Goal: Task Accomplishment & Management: Manage account settings

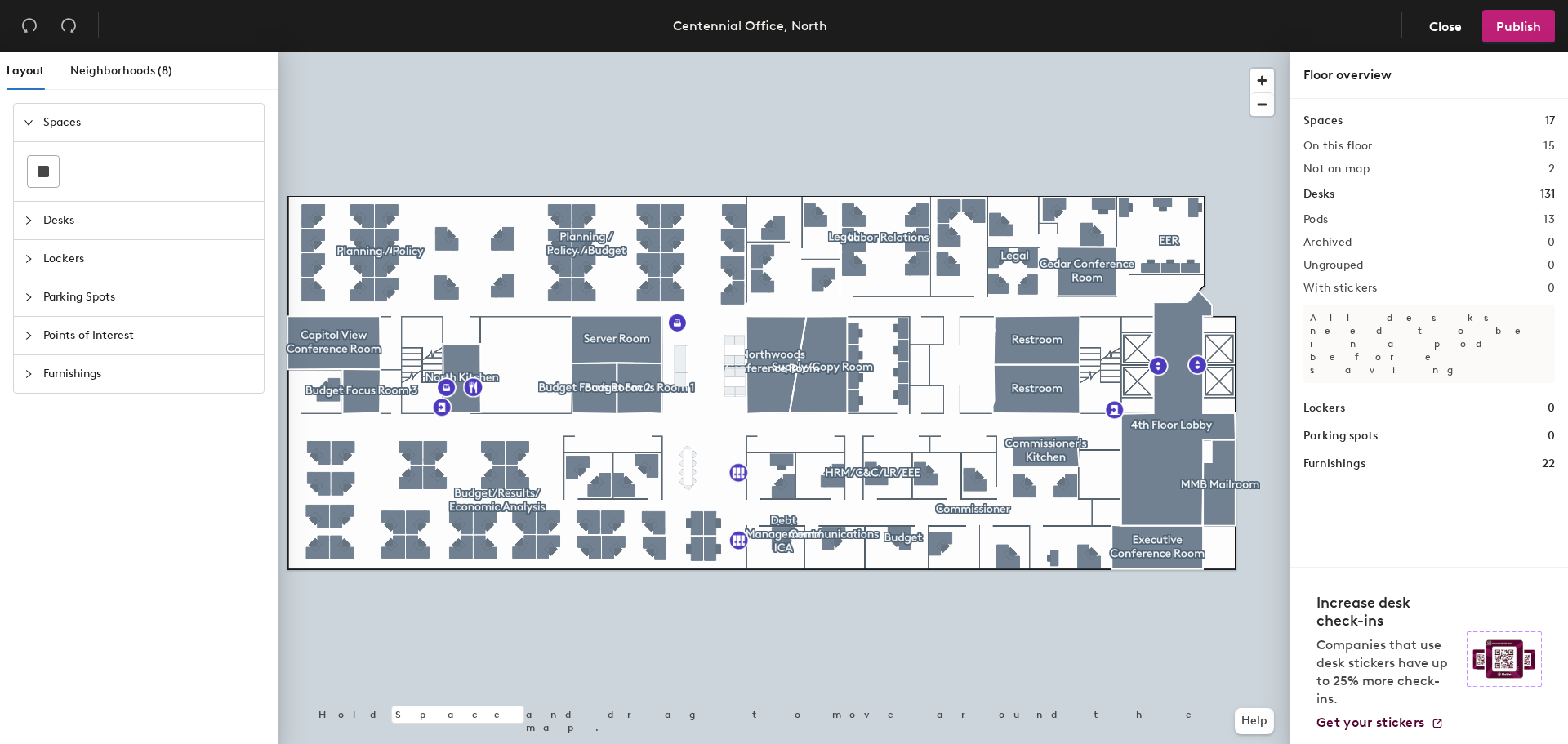
click at [1446, 32] on span "Close" at bounding box center [1446, 27] width 33 height 16
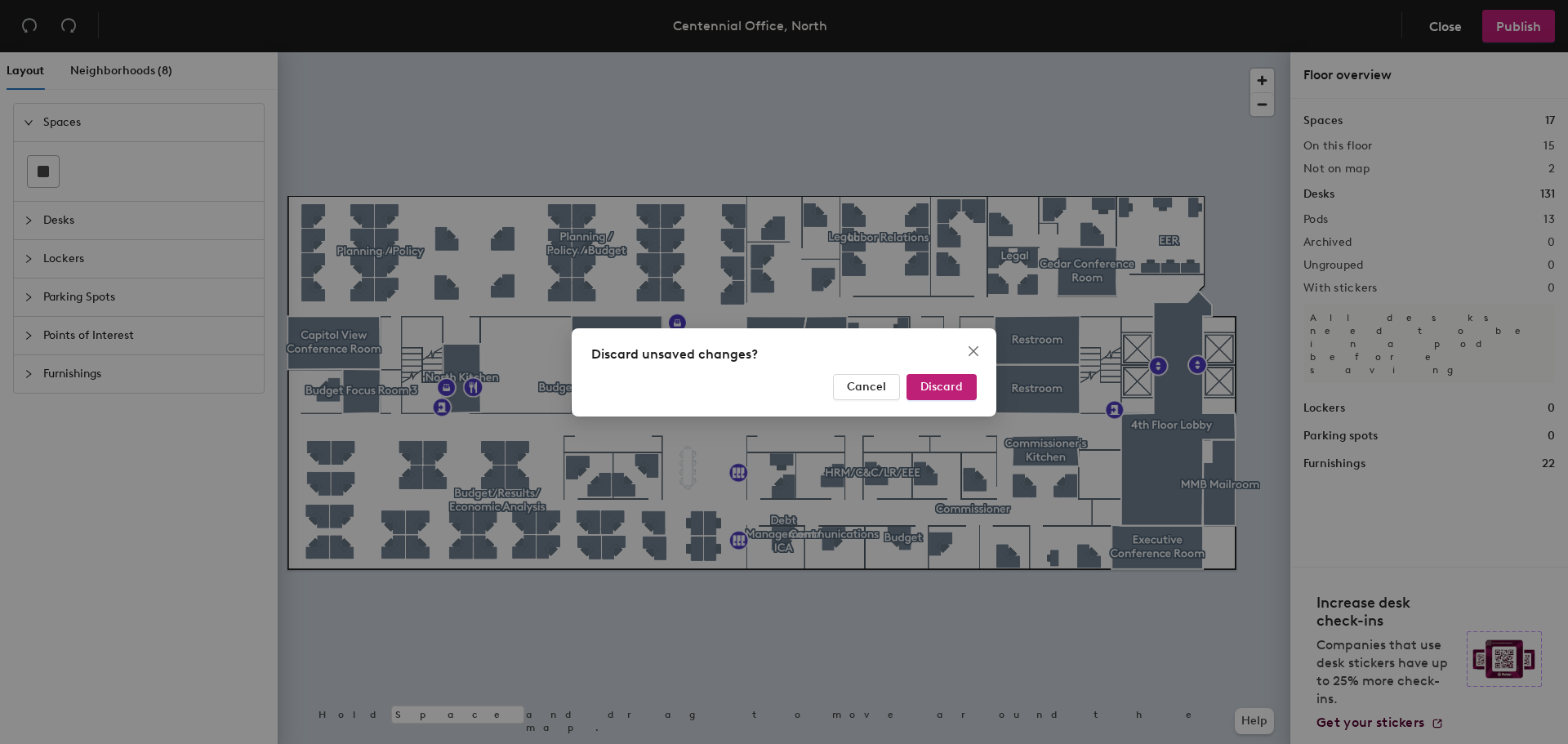
click at [934, 392] on span "Discard" at bounding box center [941, 386] width 43 height 14
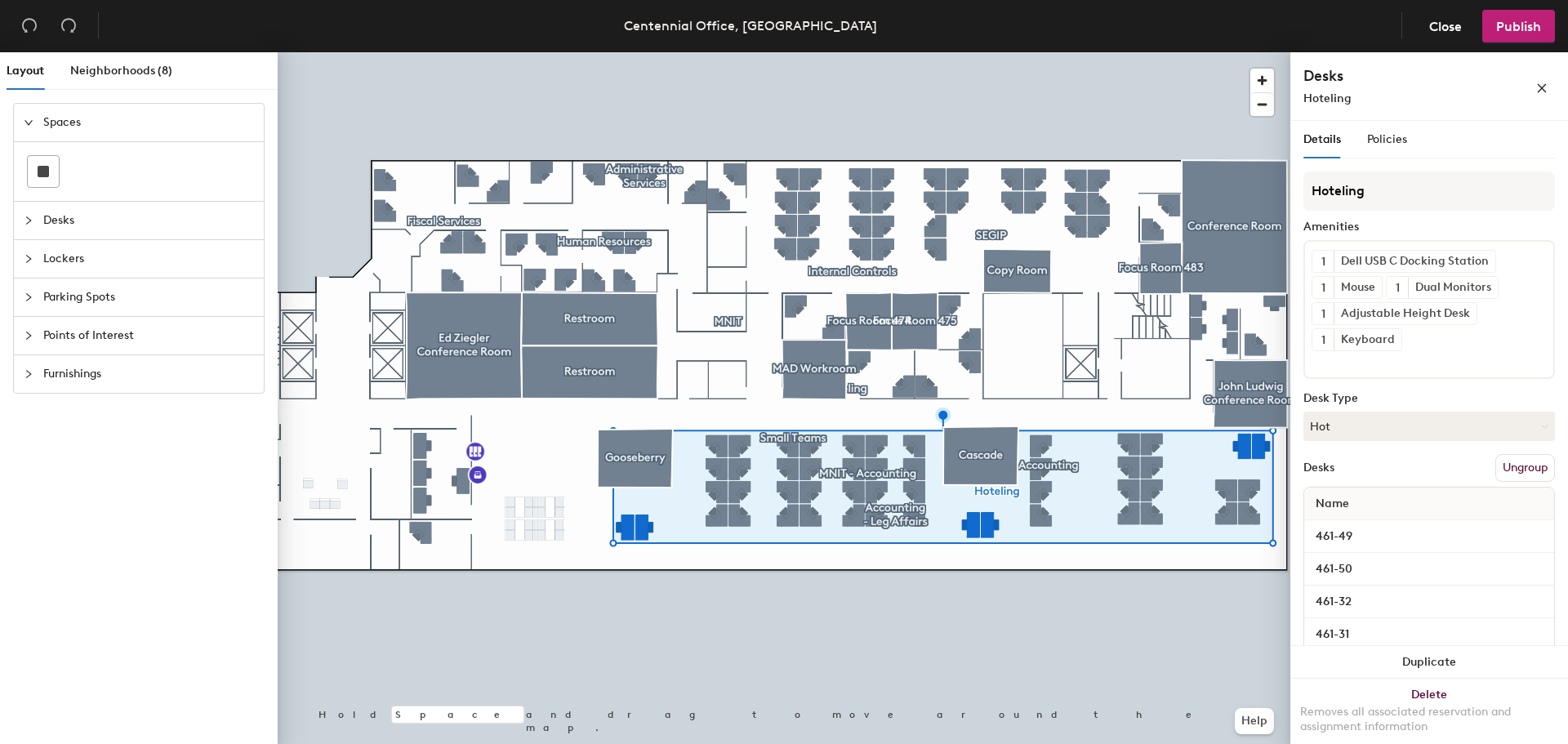
click at [1406, 126] on div "Details Policies" at bounding box center [1429, 139] width 252 height 37
click at [1390, 143] on span "Policies" at bounding box center [1387, 139] width 40 height 14
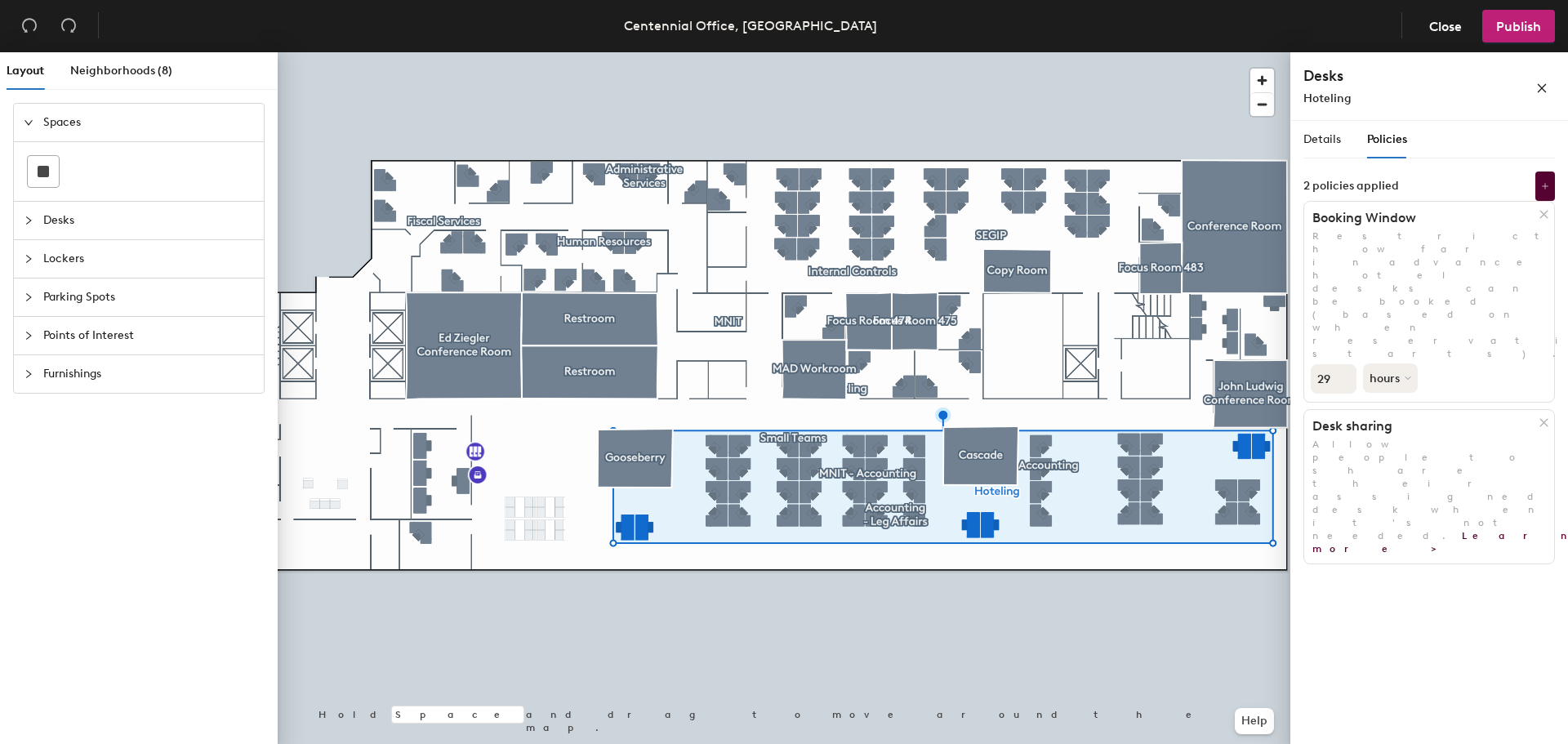
click at [1401, 364] on button "hours" at bounding box center [1390, 379] width 55 height 30
click at [1332, 365] on input "29" at bounding box center [1334, 379] width 46 height 30
type input "2"
click at [1405, 364] on button "hours" at bounding box center [1390, 379] width 55 height 30
click at [1389, 452] on div "days" at bounding box center [1395, 464] width 63 height 24
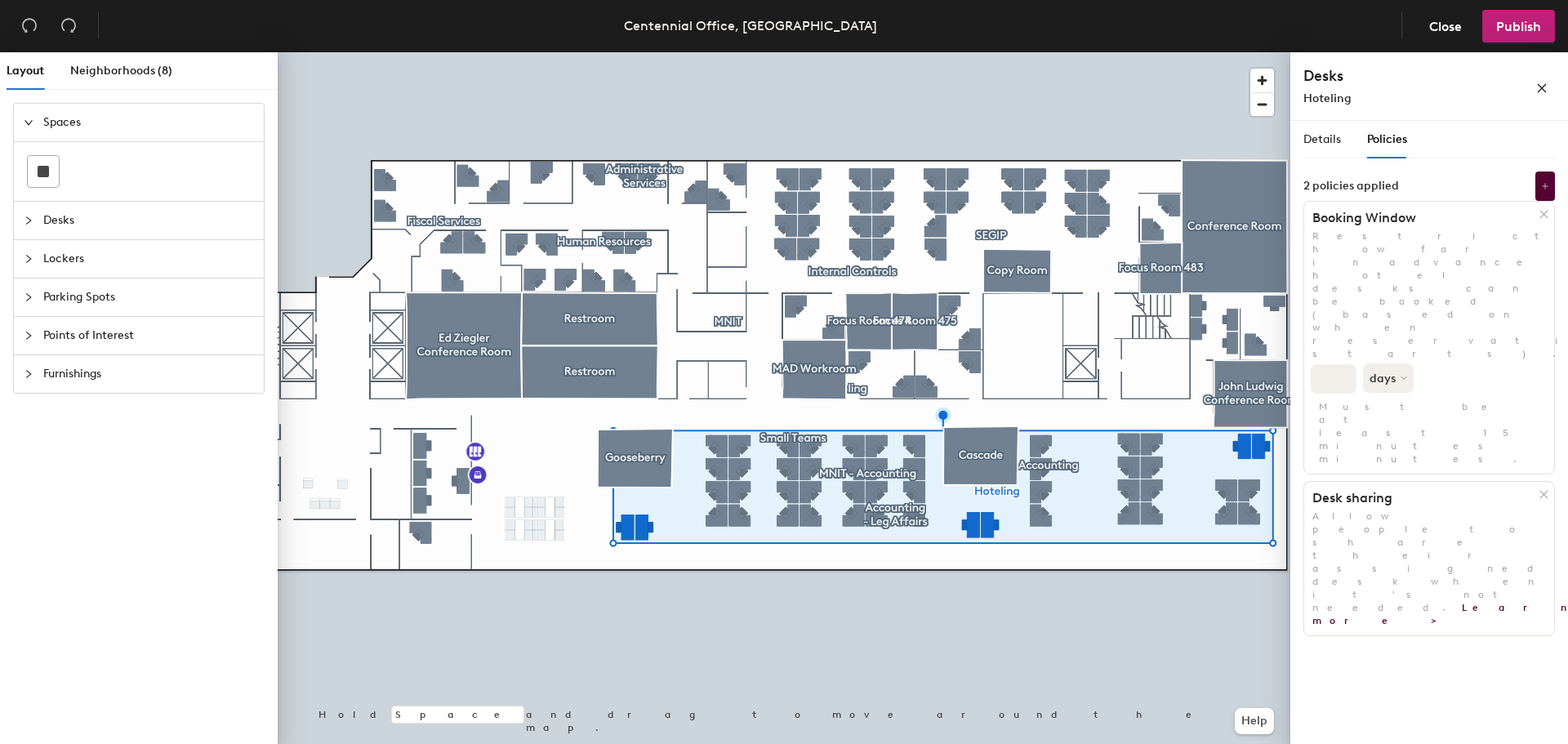
click at [1341, 365] on input "number" at bounding box center [1334, 379] width 46 height 30
type input "1"
click at [1385, 531] on div "Details Policies Hoteling Amenities 1 Dell USB C Docking Station 1 Mouse 1 Dual…" at bounding box center [1429, 435] width 278 height 629
click at [1384, 364] on button "days" at bounding box center [1388, 379] width 50 height 30
click at [1458, 617] on div "Details Policies Hoteling Amenities 1 Dell USB C Docking Station 1 Mouse 1 Dual…" at bounding box center [1429, 435] width 278 height 629
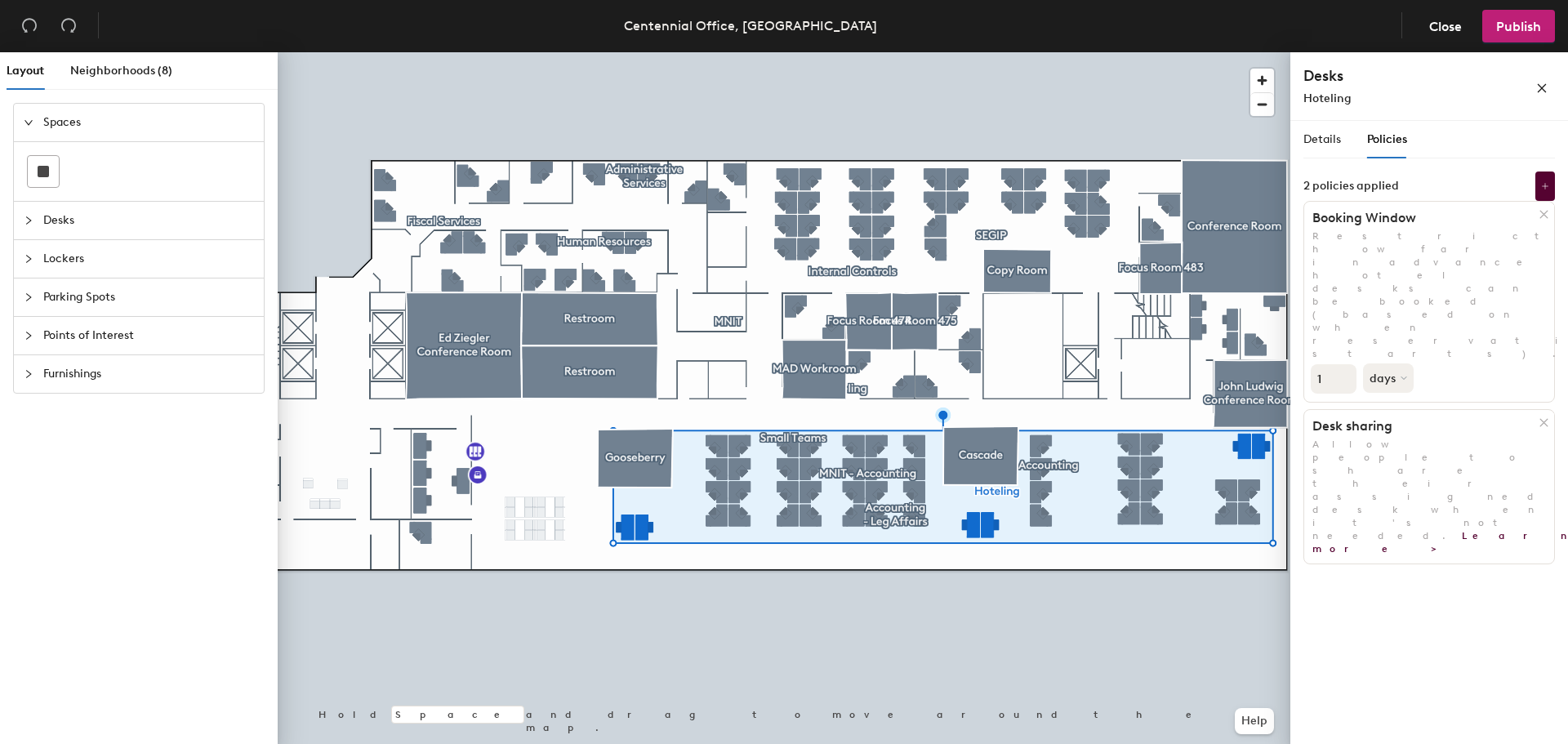
click at [1522, 19] on span "Publish" at bounding box center [1519, 27] width 45 height 16
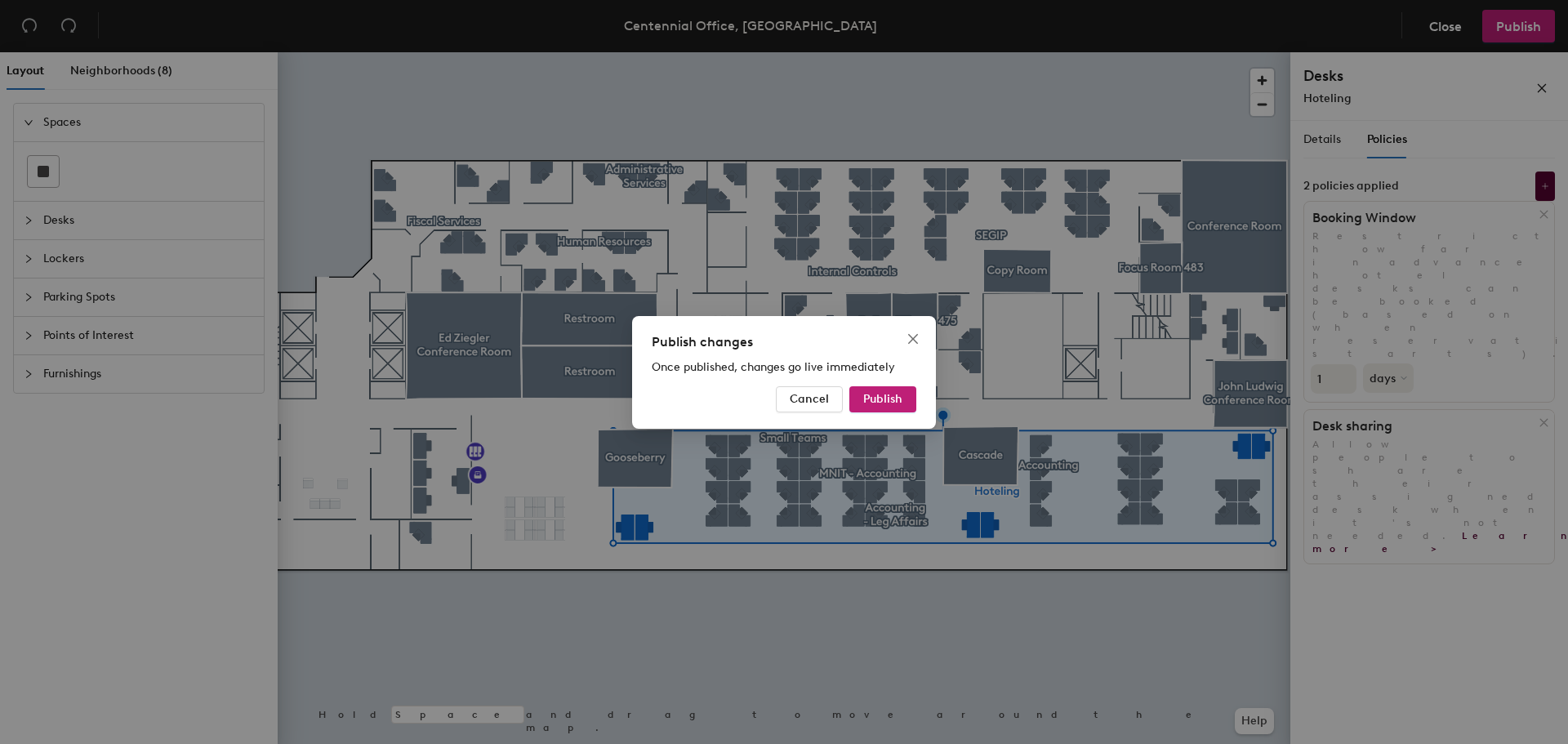
click at [898, 396] on span "Publish" at bounding box center [882, 399] width 39 height 14
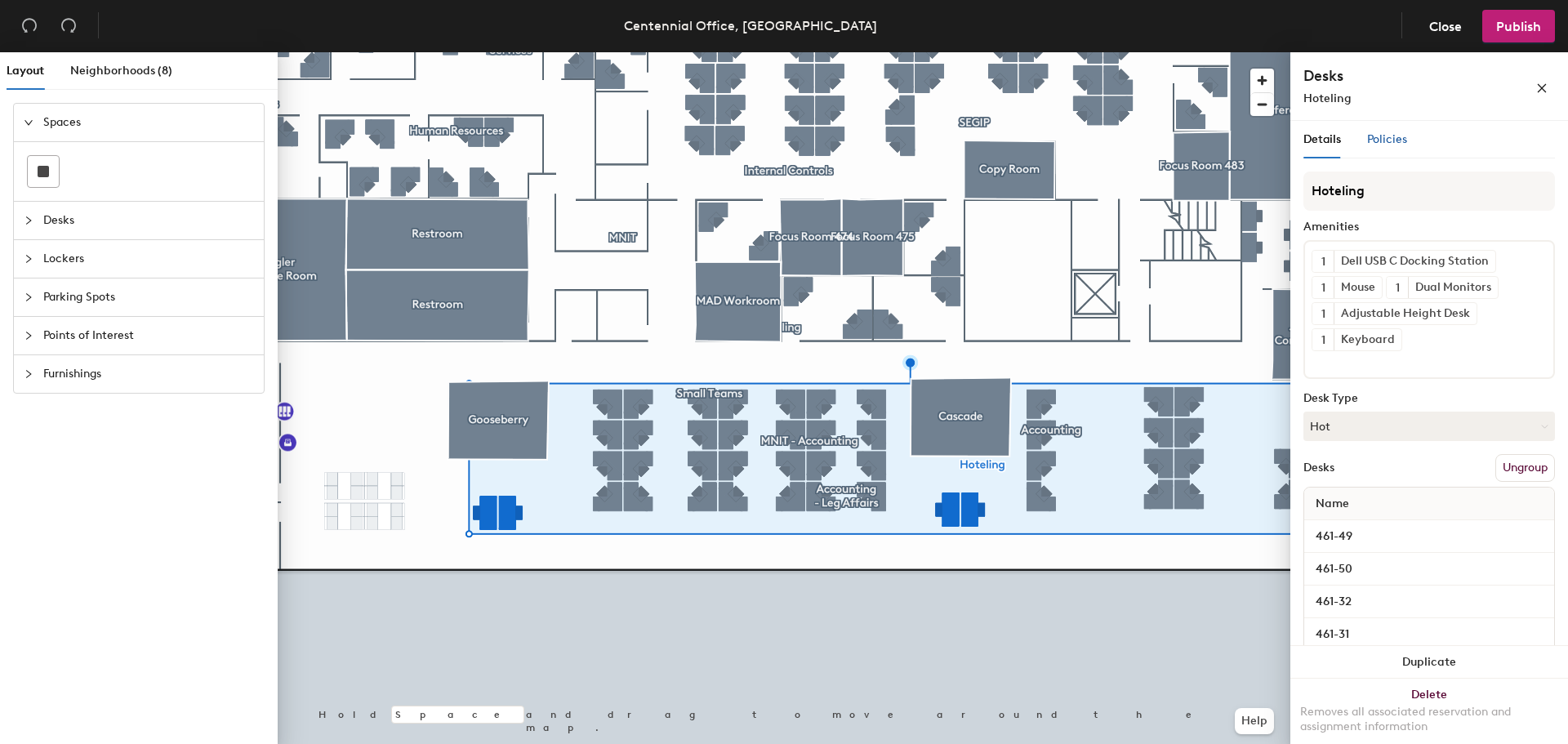
click at [1380, 144] on span "Policies" at bounding box center [1387, 139] width 40 height 14
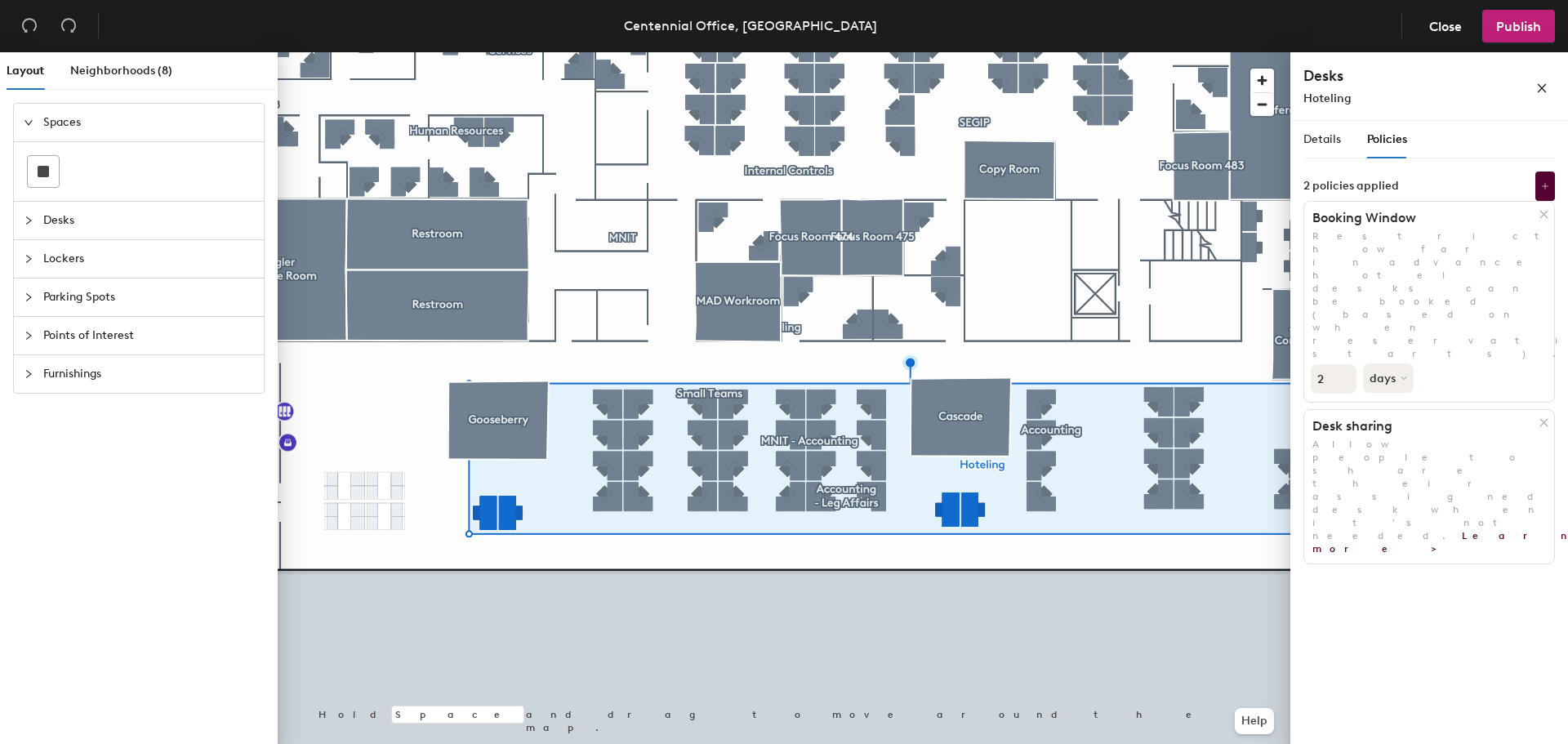
type input "2"
click at [1345, 365] on input "2" at bounding box center [1334, 379] width 46 height 30
click at [1437, 438] on div "Details Policies Hoteling Amenities 1 Dell USB C Docking Station 1 Mouse 1 Dual…" at bounding box center [1429, 435] width 278 height 629
click at [1519, 32] on span "Publish" at bounding box center [1519, 27] width 45 height 16
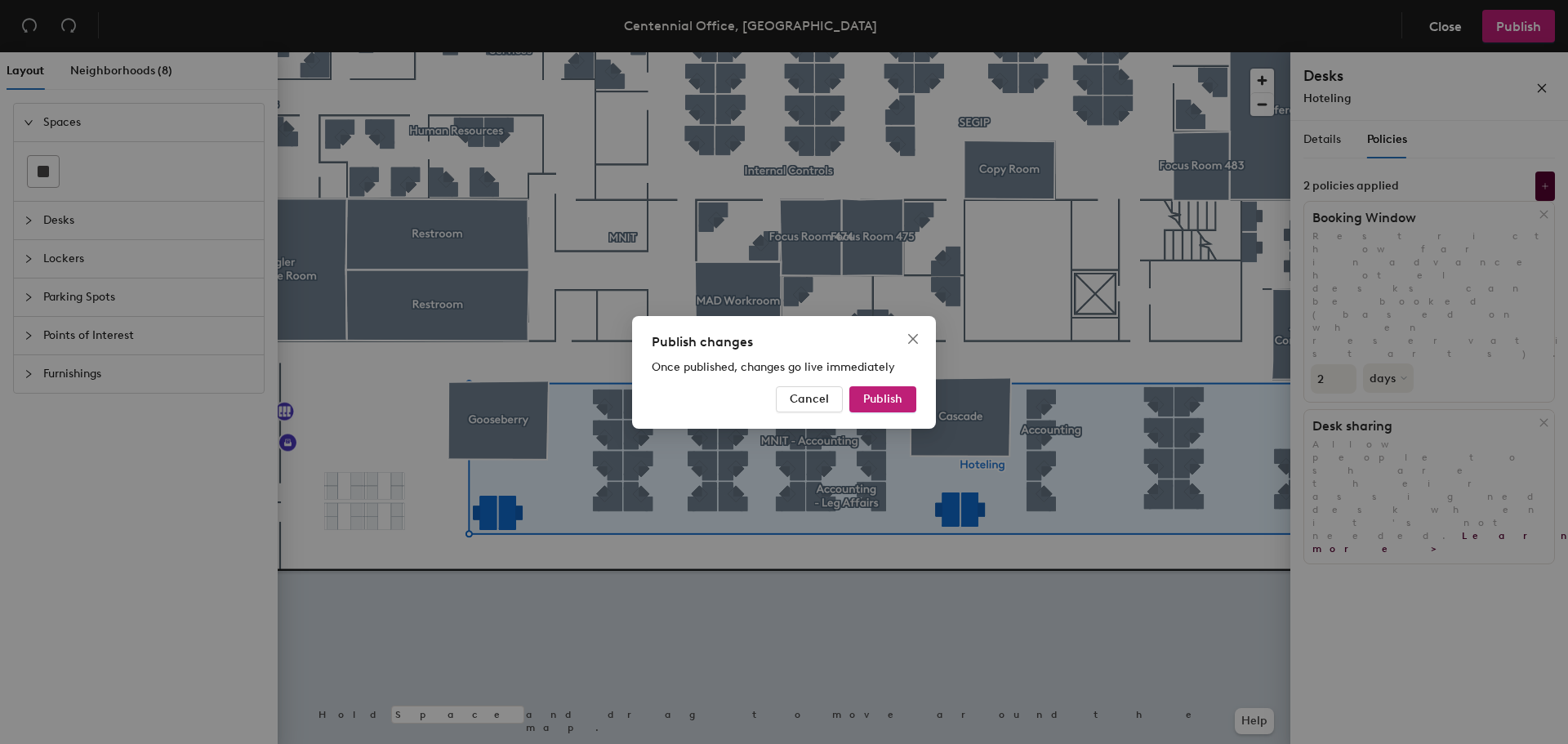
click at [888, 392] on button "Publish" at bounding box center [882, 399] width 67 height 26
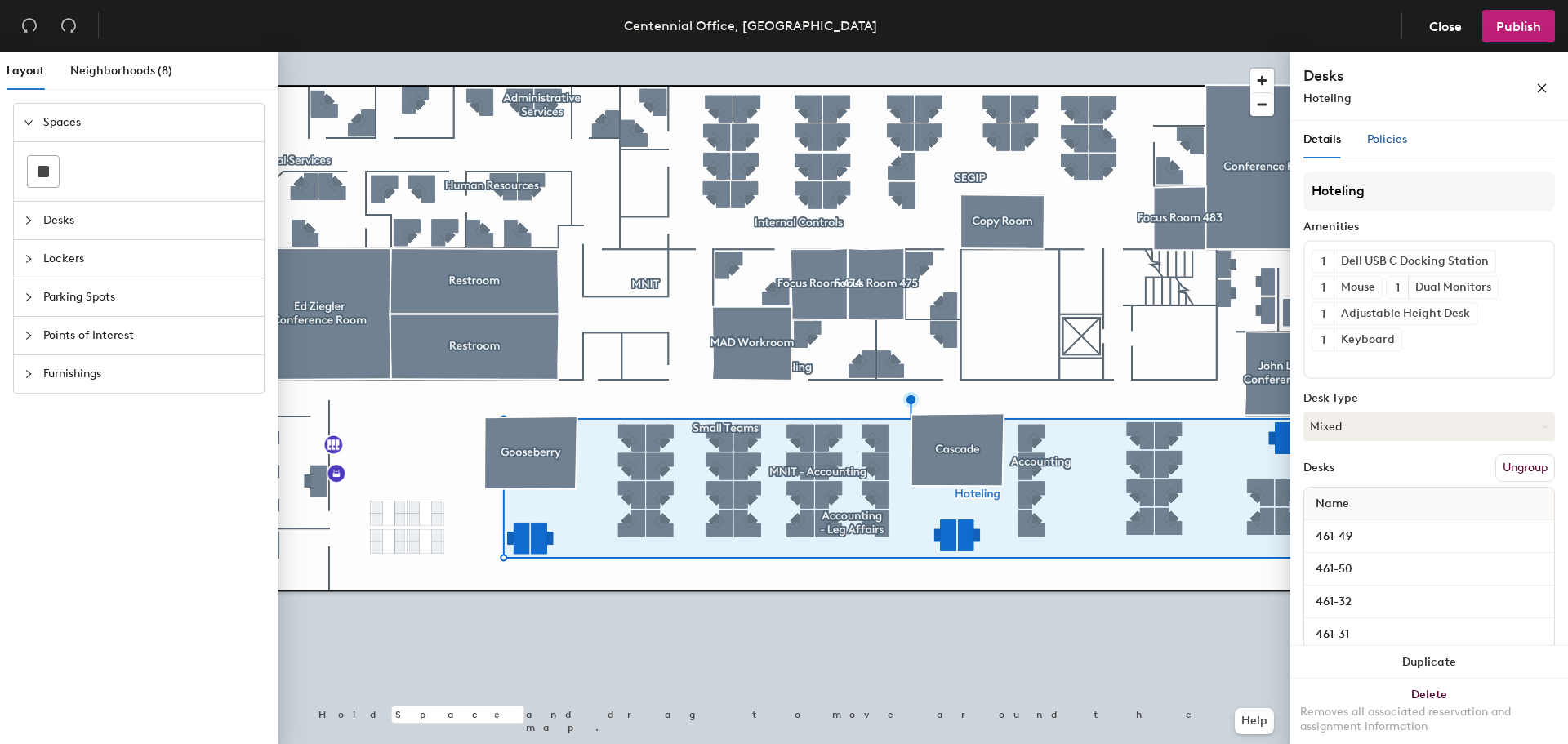
click at [1400, 134] on span "Policies" at bounding box center [1387, 139] width 40 height 14
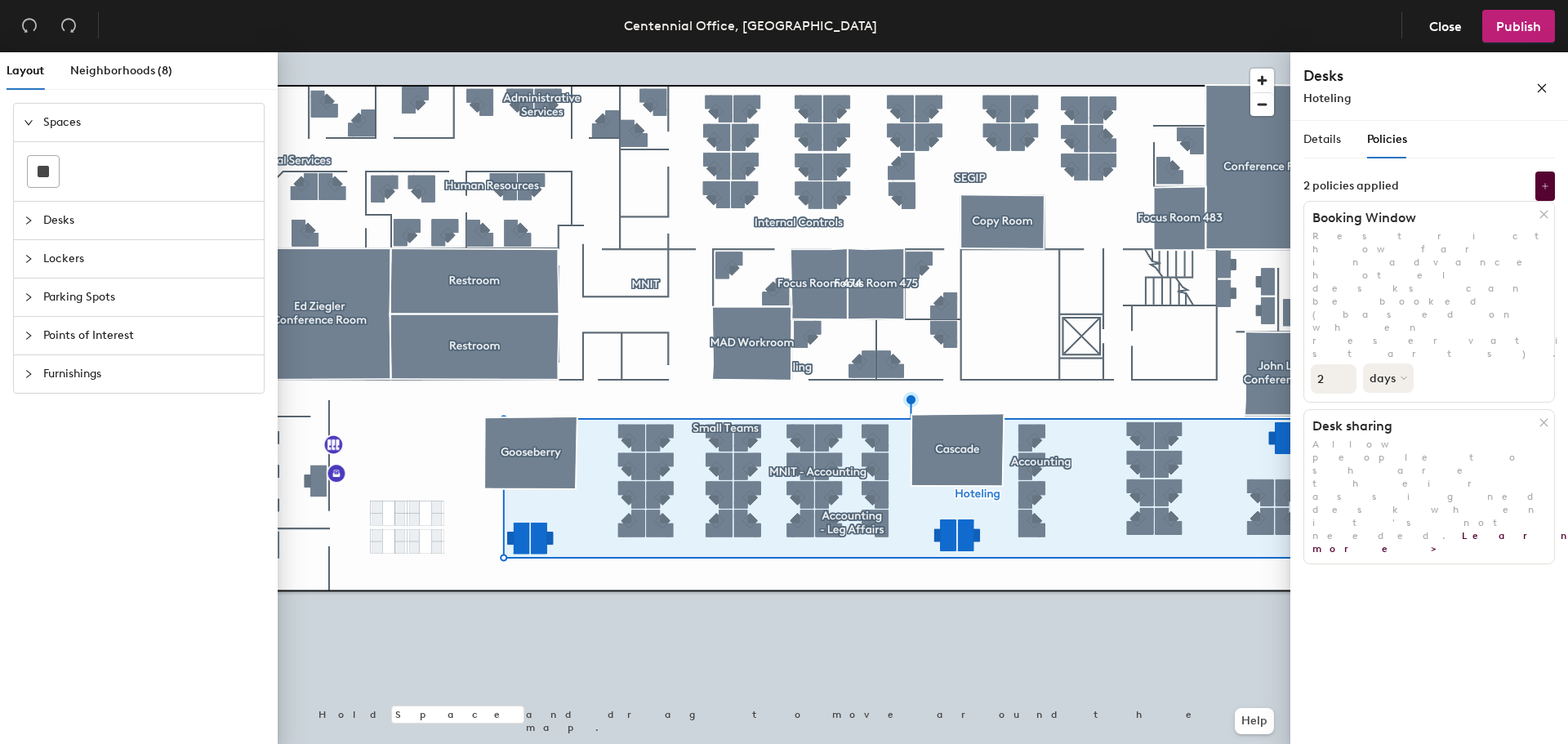
click at [1326, 365] on input "2" at bounding box center [1334, 379] width 46 height 30
click at [1513, 35] on button "Publish" at bounding box center [1519, 26] width 73 height 33
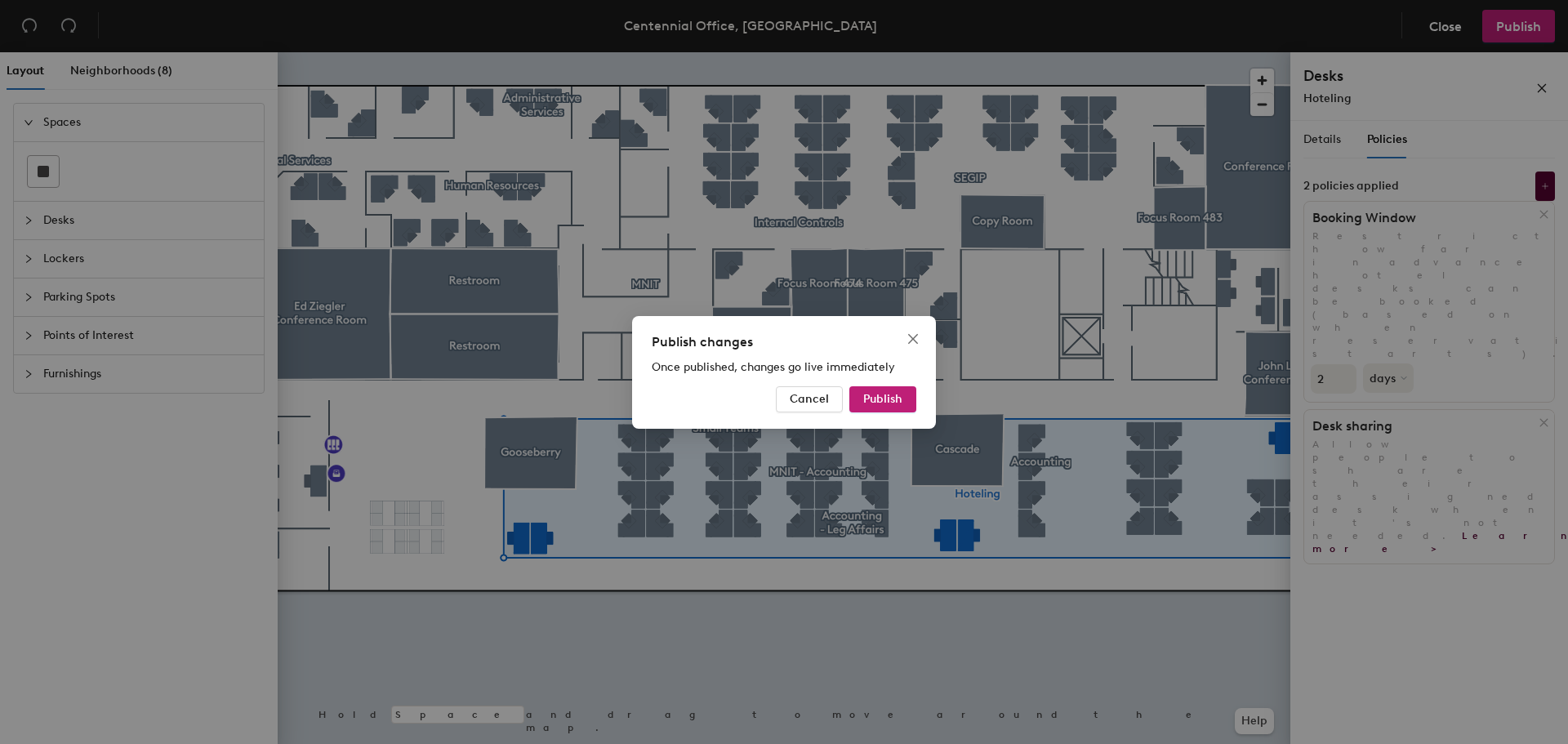
click at [889, 388] on button "Publish" at bounding box center [882, 399] width 67 height 26
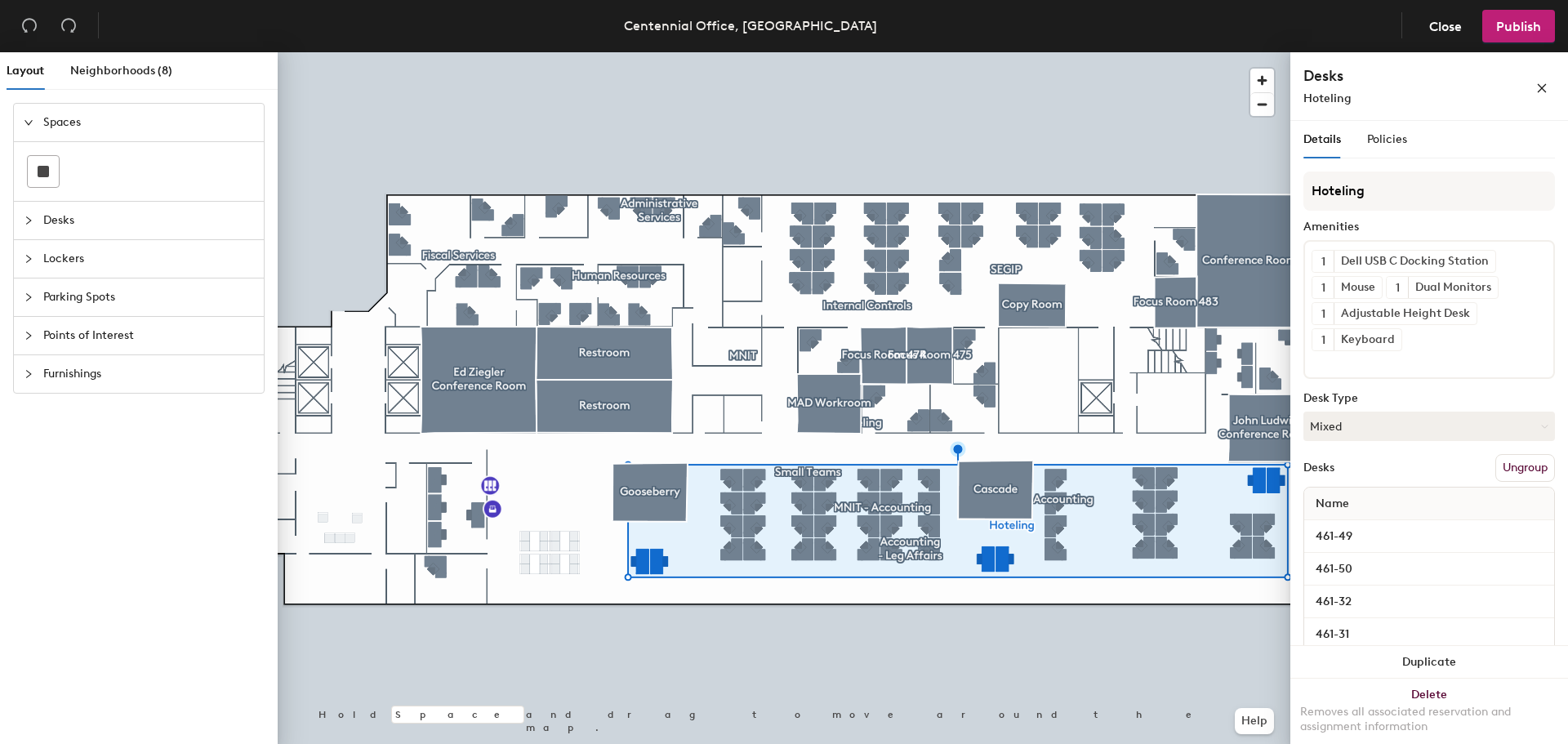
click at [1519, 468] on button "Ungroup" at bounding box center [1525, 468] width 60 height 28
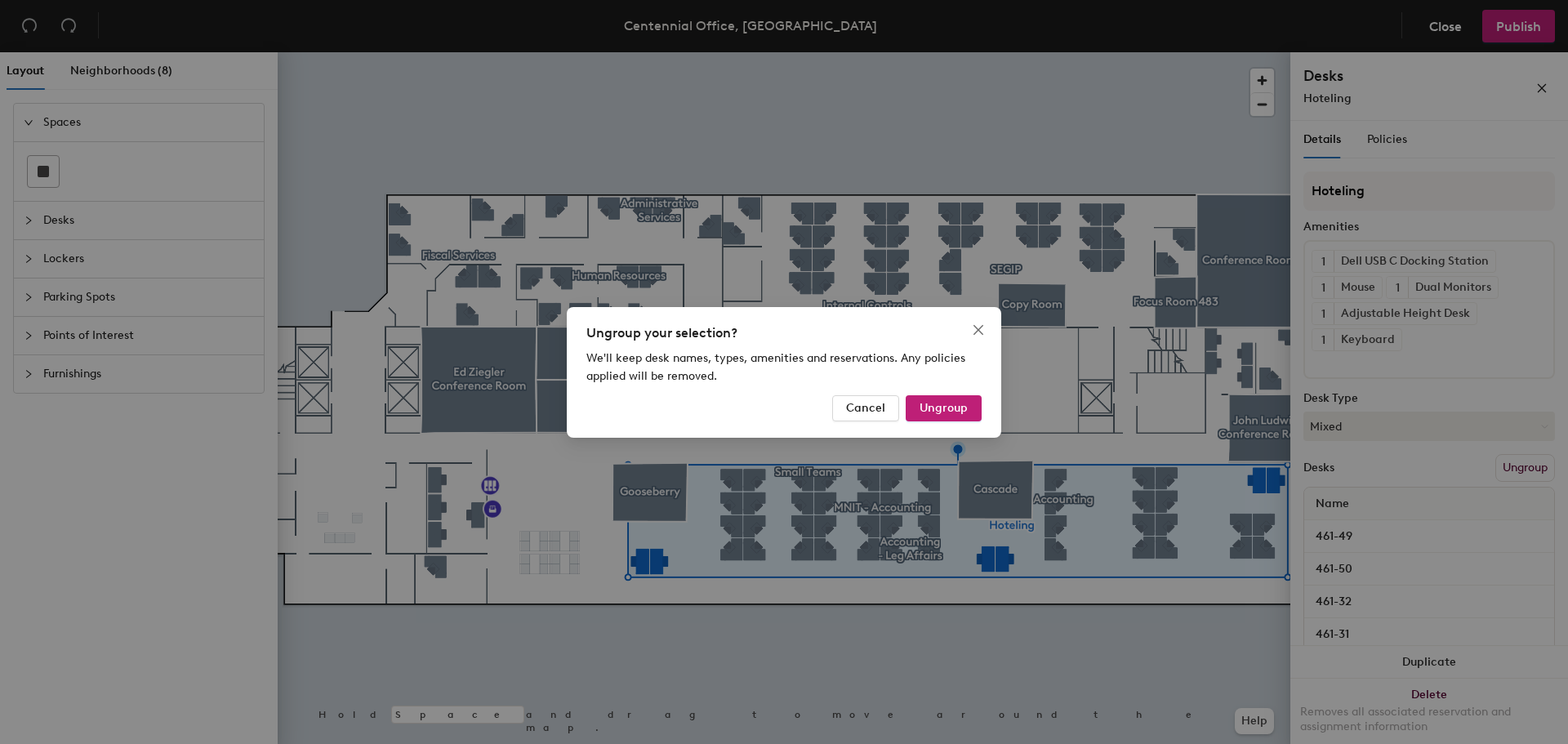
click at [944, 400] on button "Ungroup" at bounding box center [943, 408] width 76 height 26
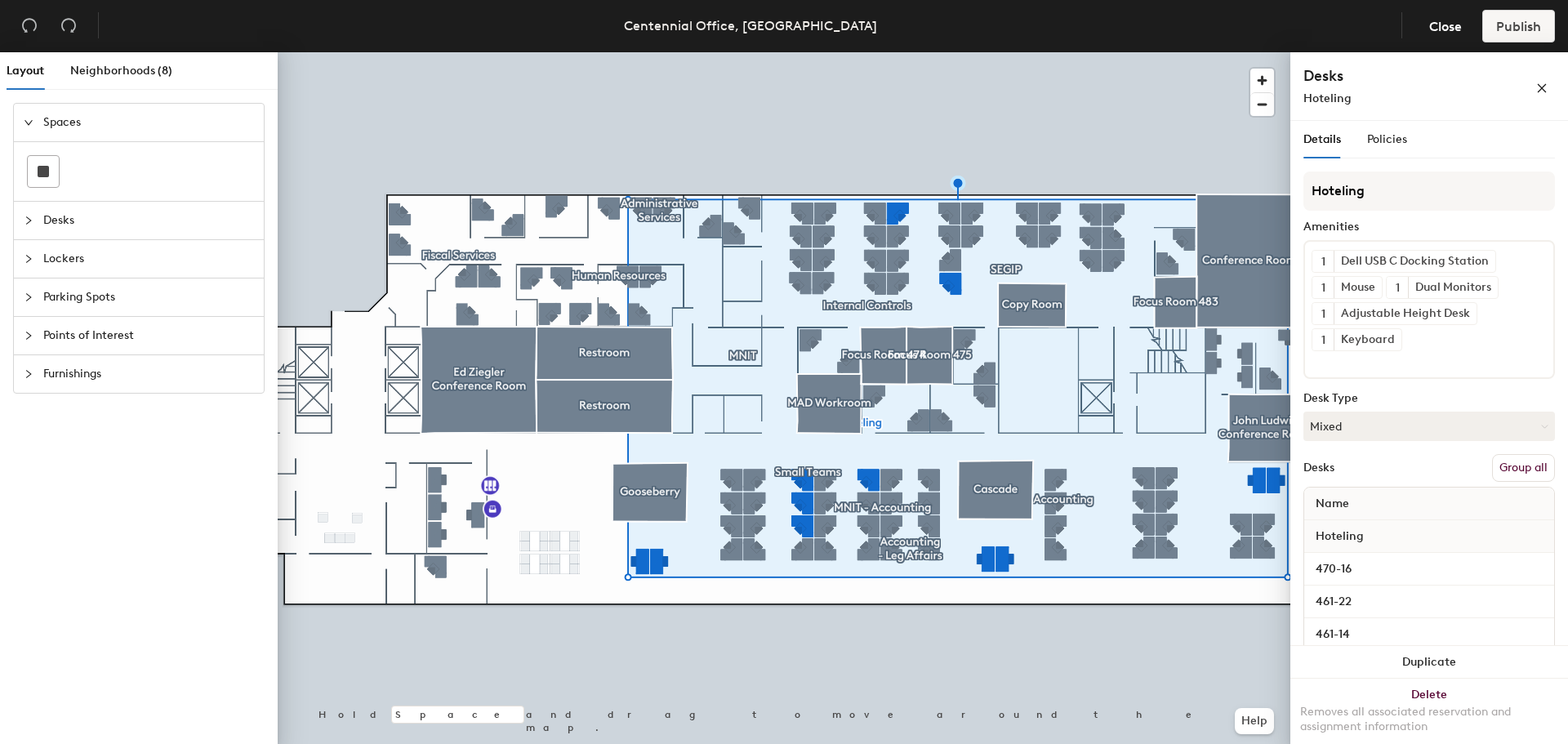
click at [1509, 476] on button "Group all" at bounding box center [1524, 468] width 63 height 28
click at [1394, 139] on span "Policies" at bounding box center [1387, 139] width 40 height 14
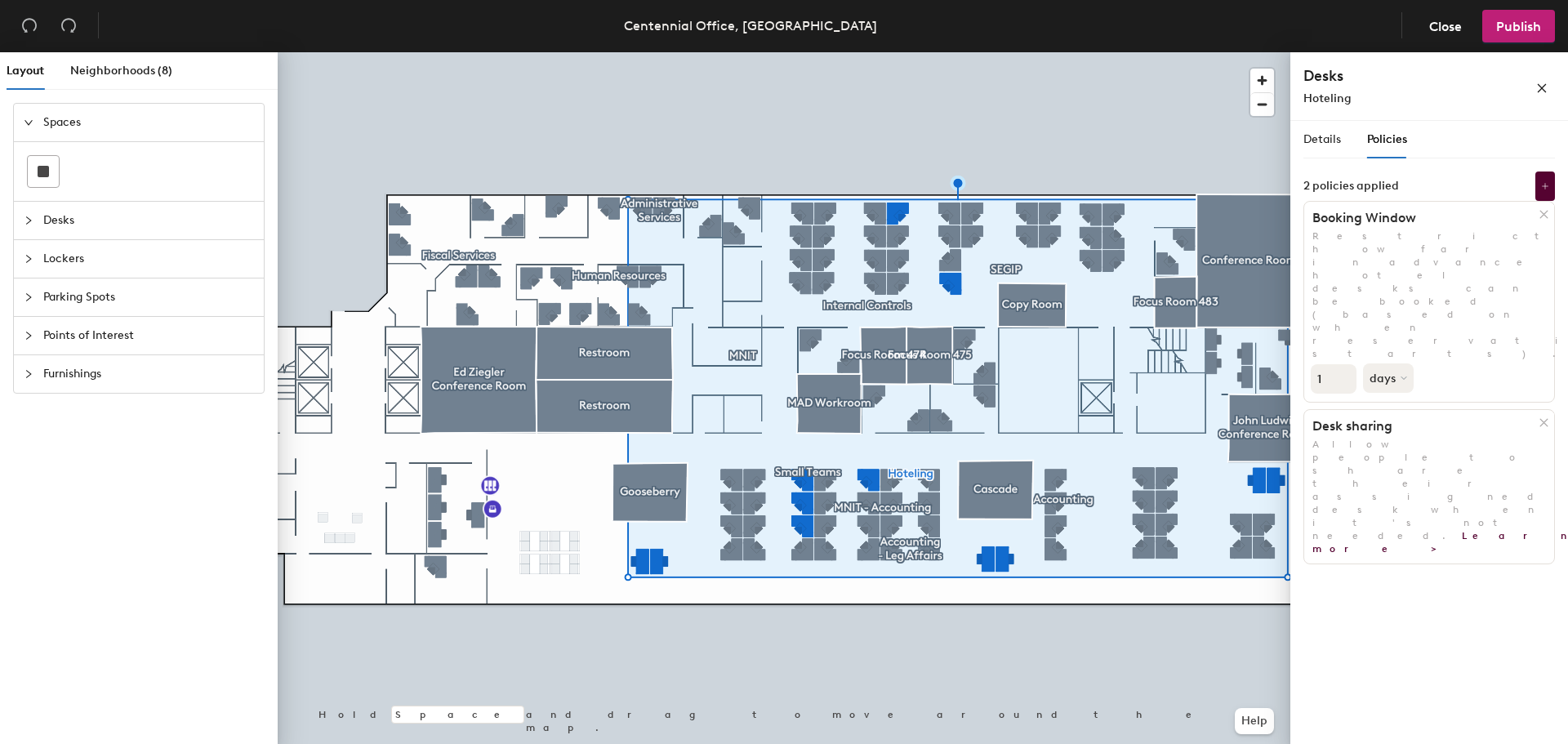
click at [1326, 365] on input "1" at bounding box center [1334, 379] width 46 height 30
type input "14"
click at [1394, 364] on button "days" at bounding box center [1388, 379] width 50 height 30
click at [1408, 477] on div "hours" at bounding box center [1395, 489] width 63 height 24
click at [1492, 21] on button "Publish" at bounding box center [1519, 26] width 73 height 33
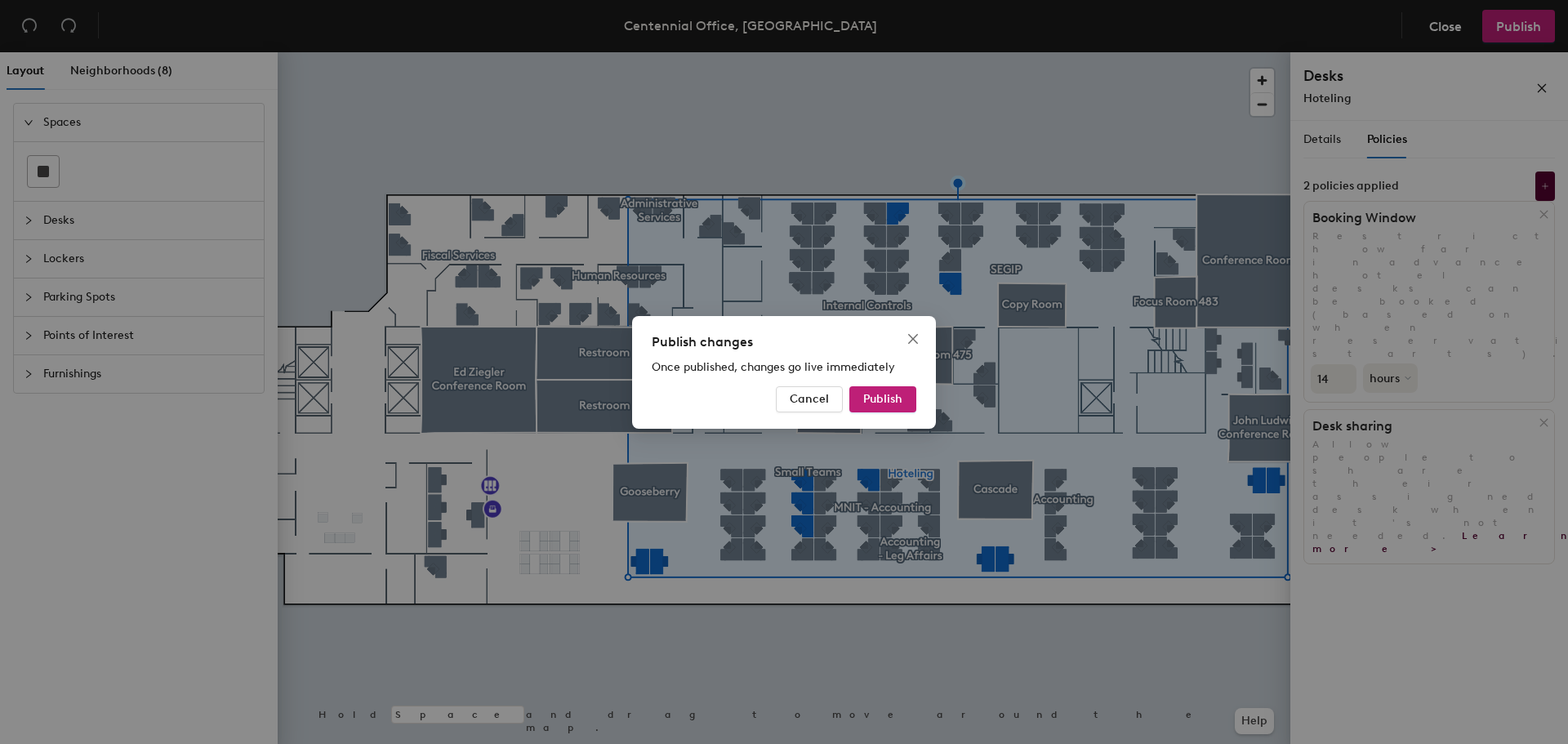
click at [903, 394] on button "Publish" at bounding box center [882, 399] width 67 height 26
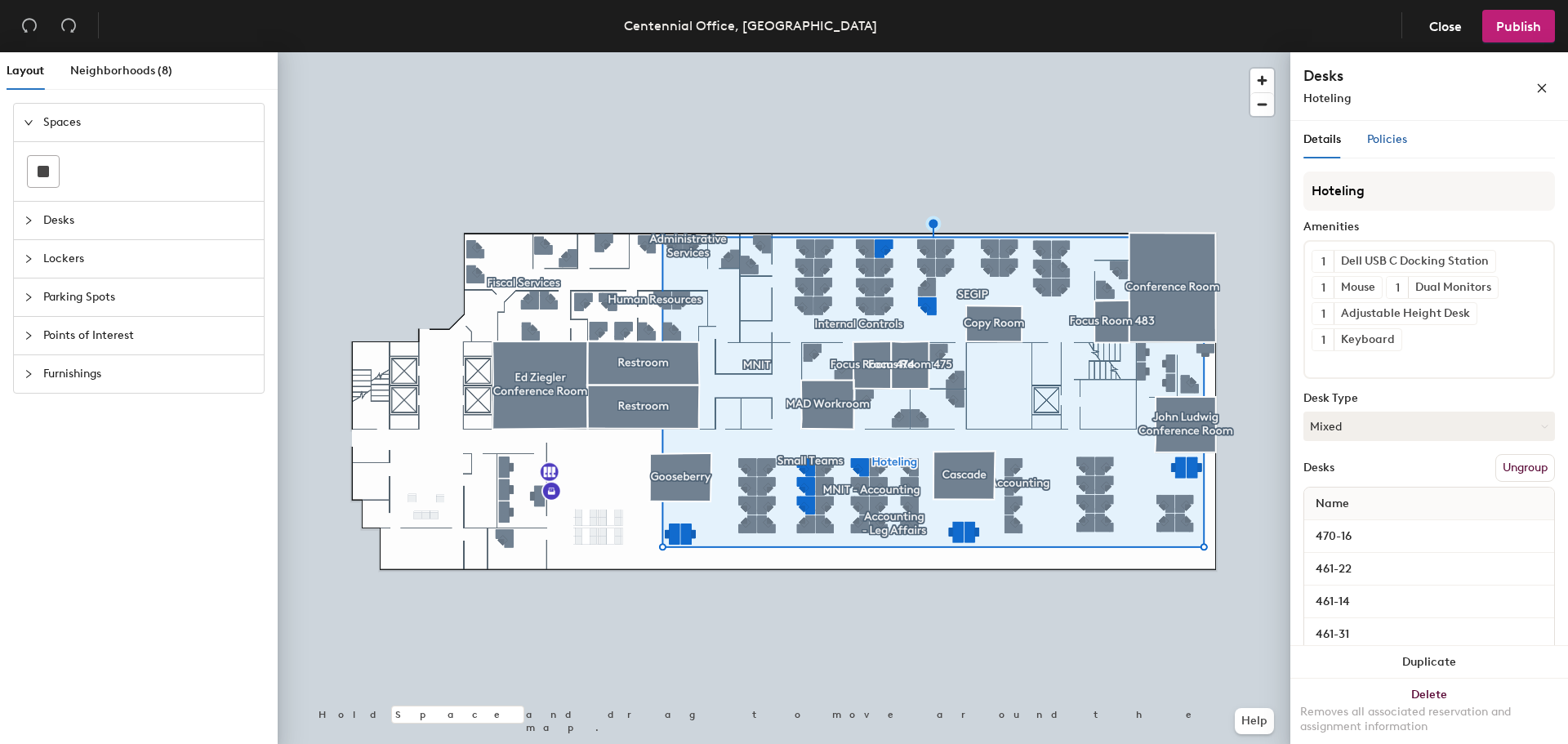
click at [1394, 144] on span "Policies" at bounding box center [1387, 139] width 40 height 14
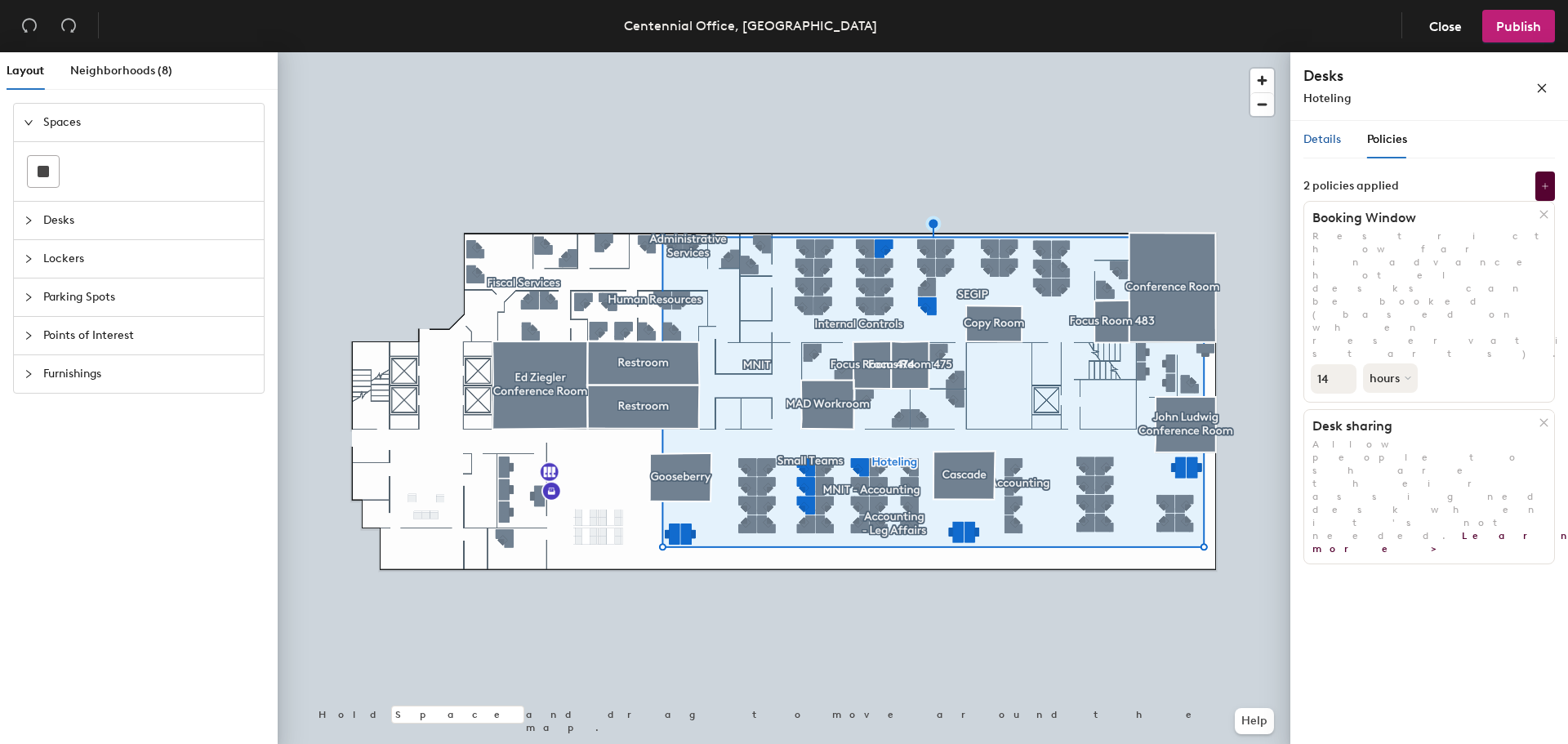
click at [1334, 131] on div "Details" at bounding box center [1321, 140] width 37 height 18
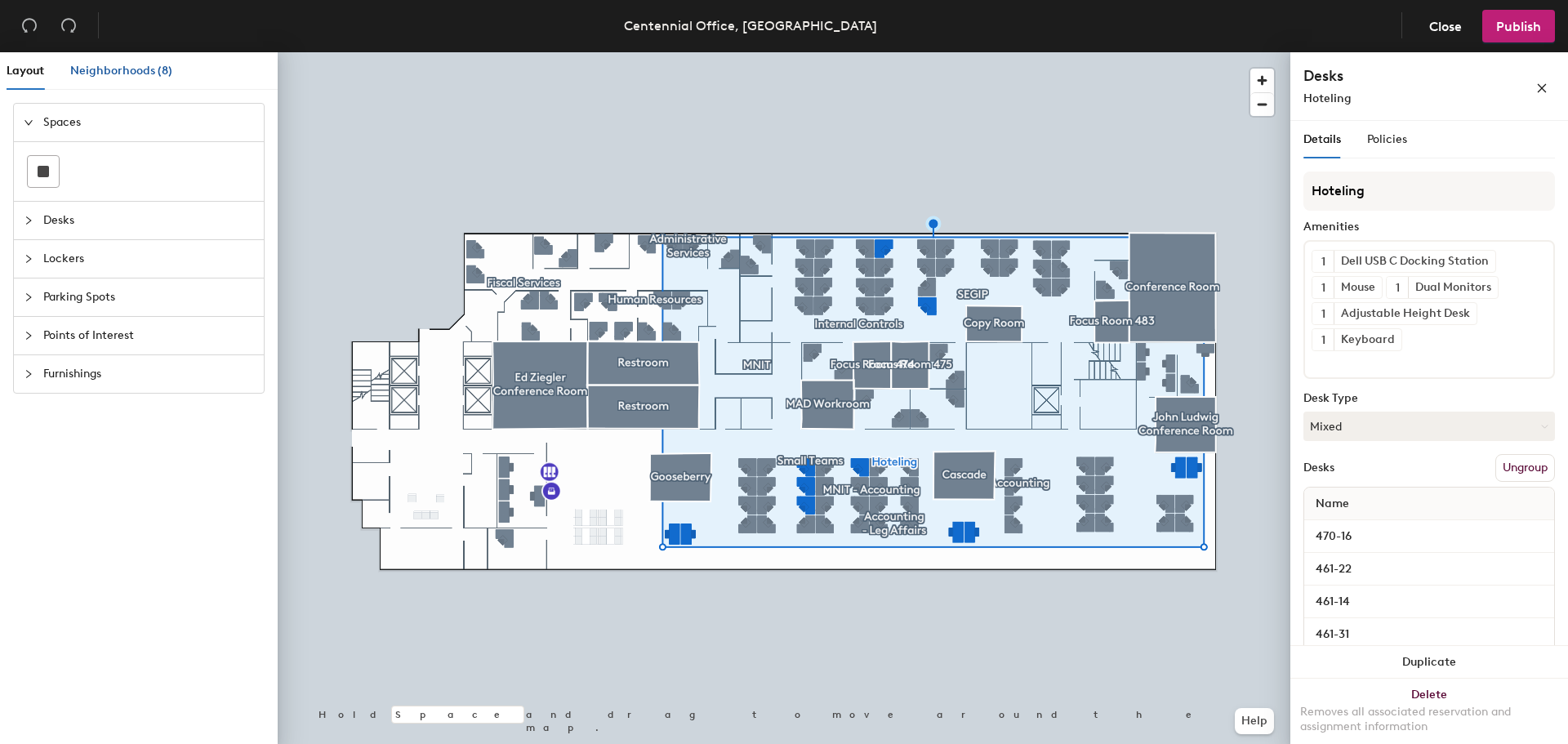
click at [156, 76] on span "Neighborhoods (8)" at bounding box center [122, 70] width 102 height 14
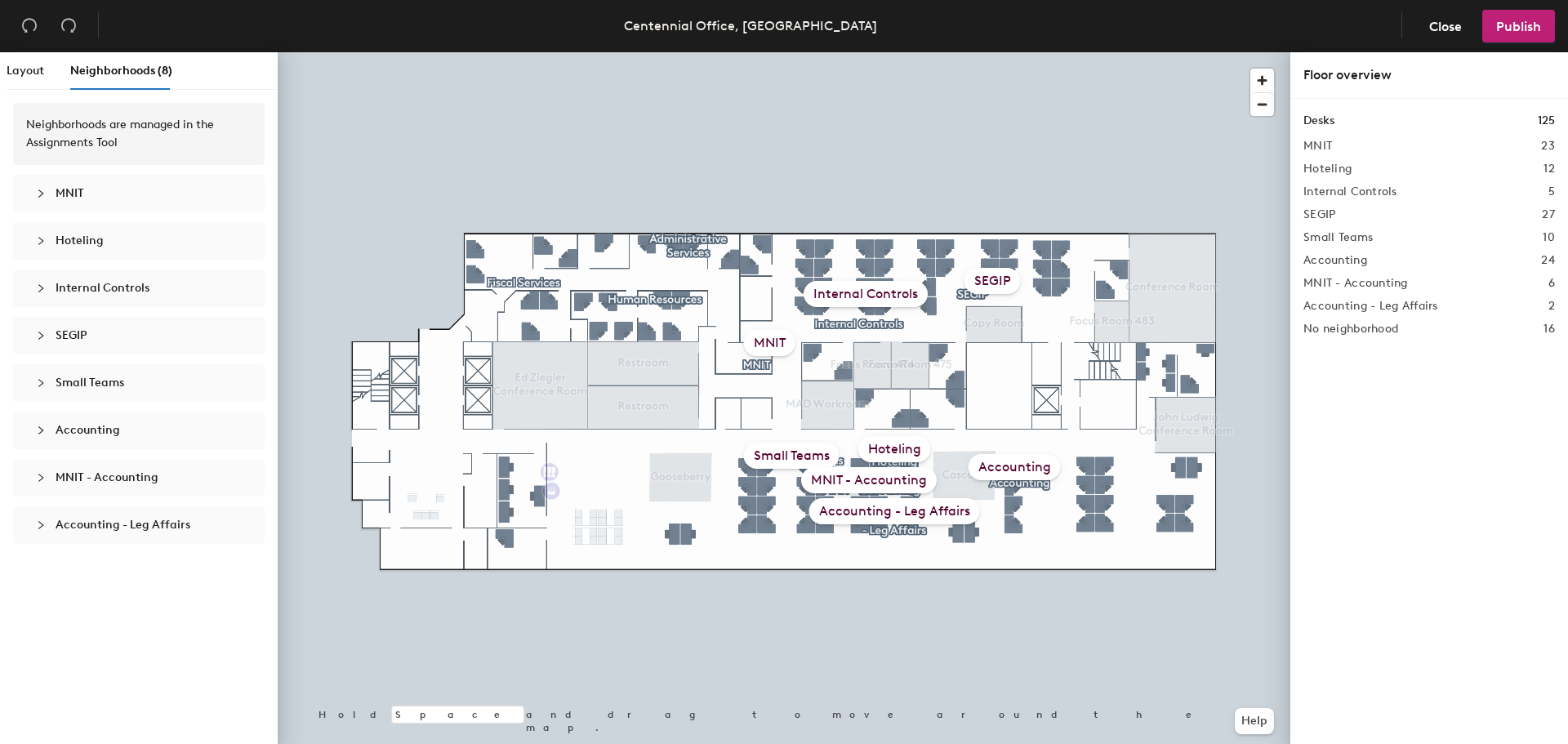
click at [94, 247] on span "Hoteling" at bounding box center [80, 240] width 49 height 14
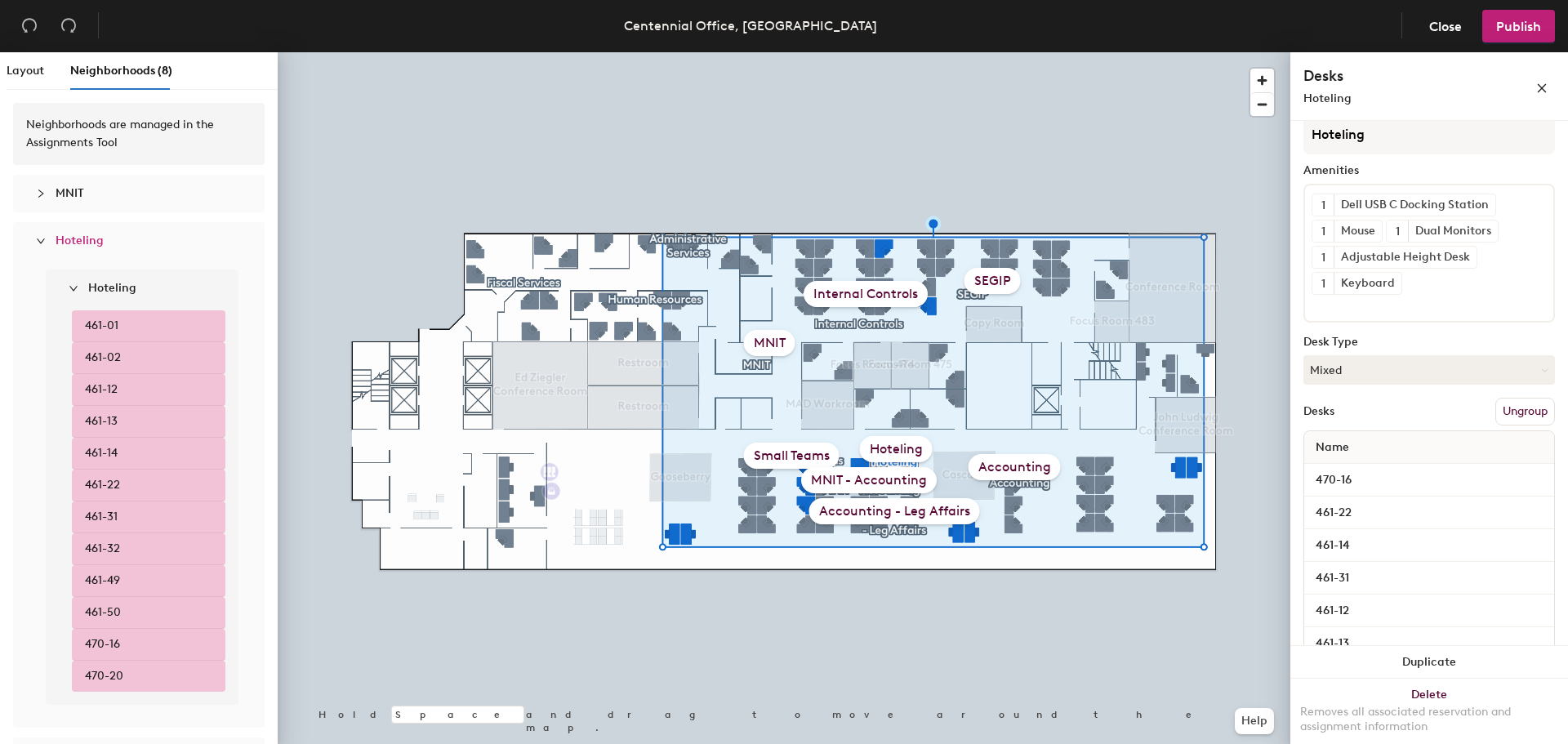
scroll to position [82, 0]
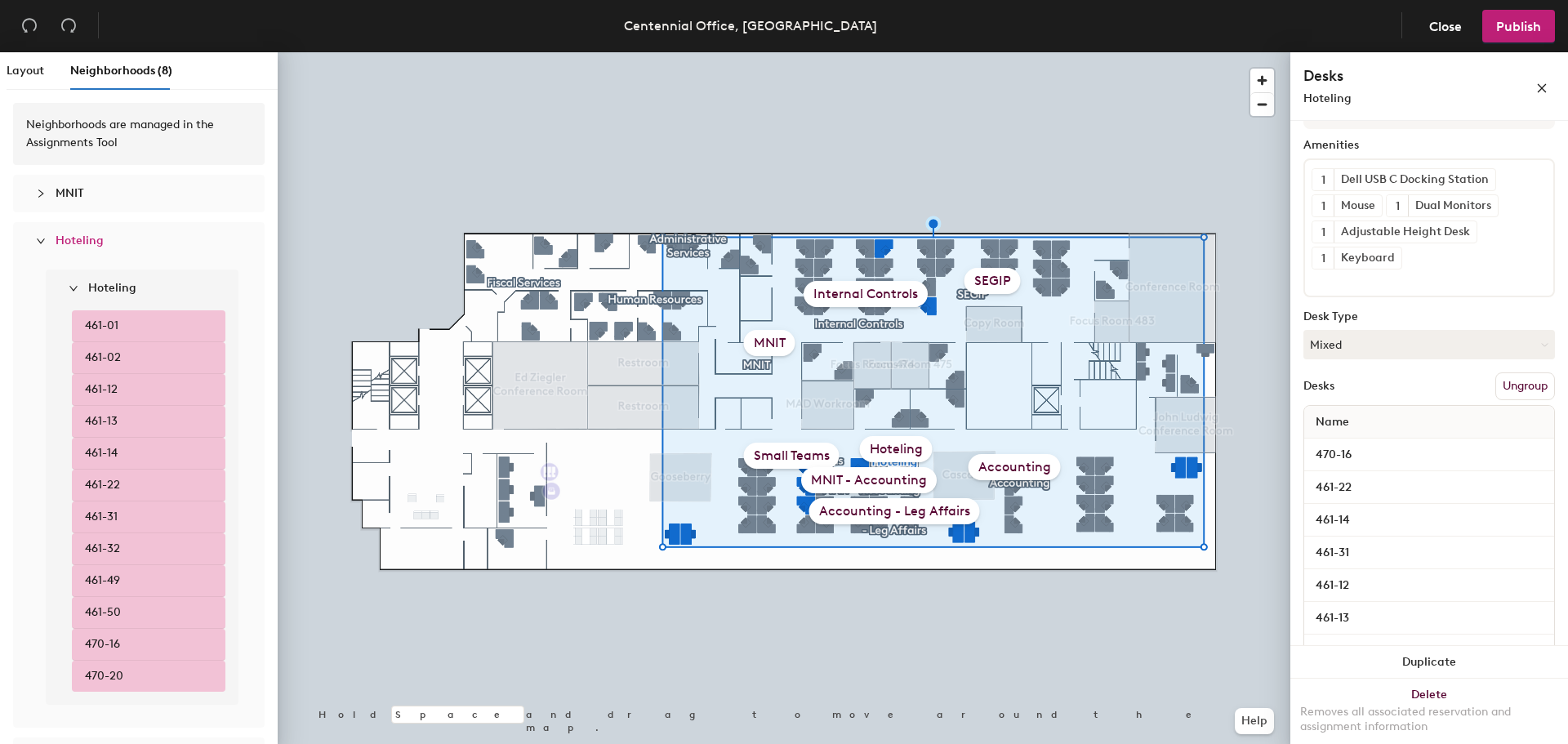
click at [128, 324] on li "461-01" at bounding box center [148, 326] width 154 height 32
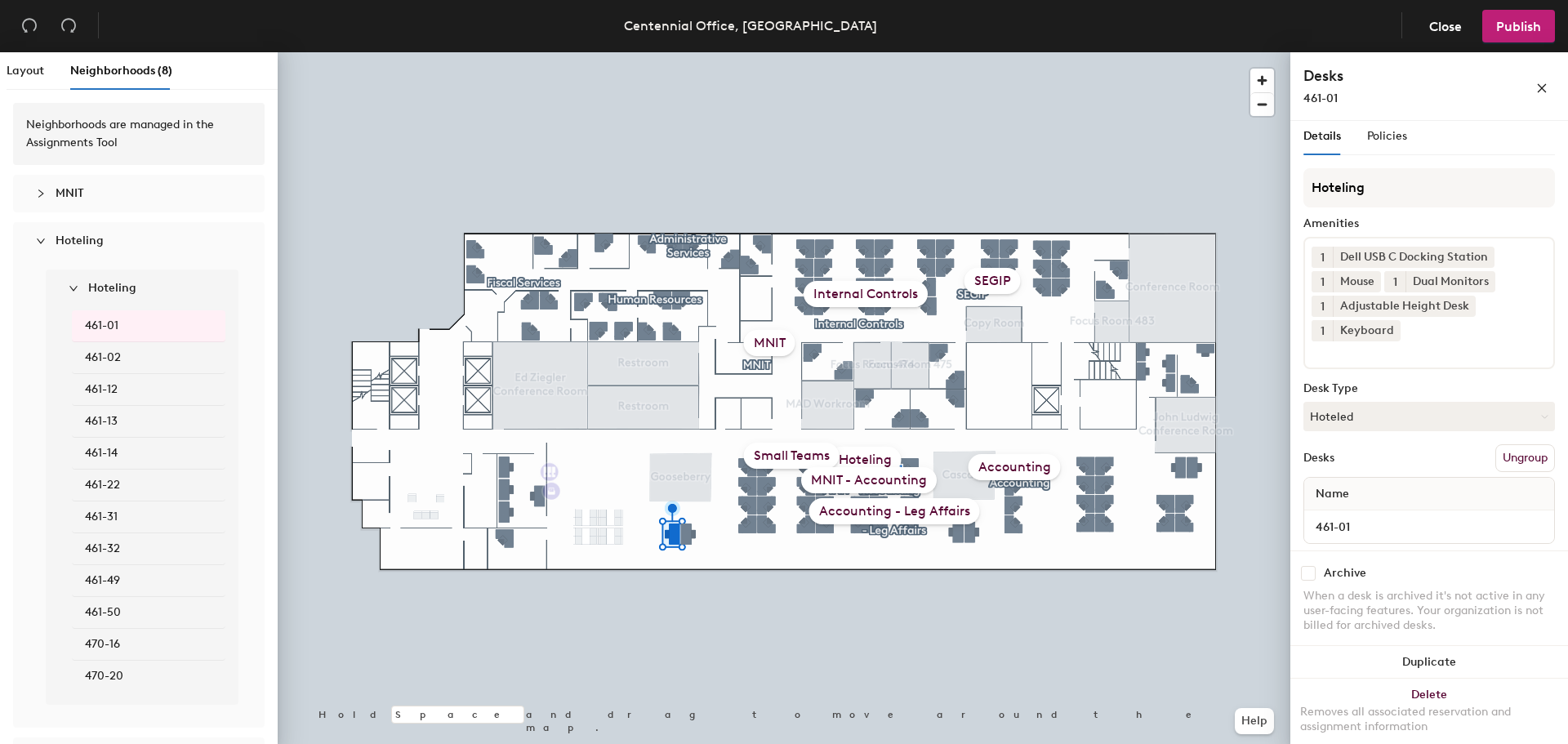
scroll to position [0, 0]
click at [1400, 138] on span "Policies" at bounding box center [1387, 139] width 40 height 14
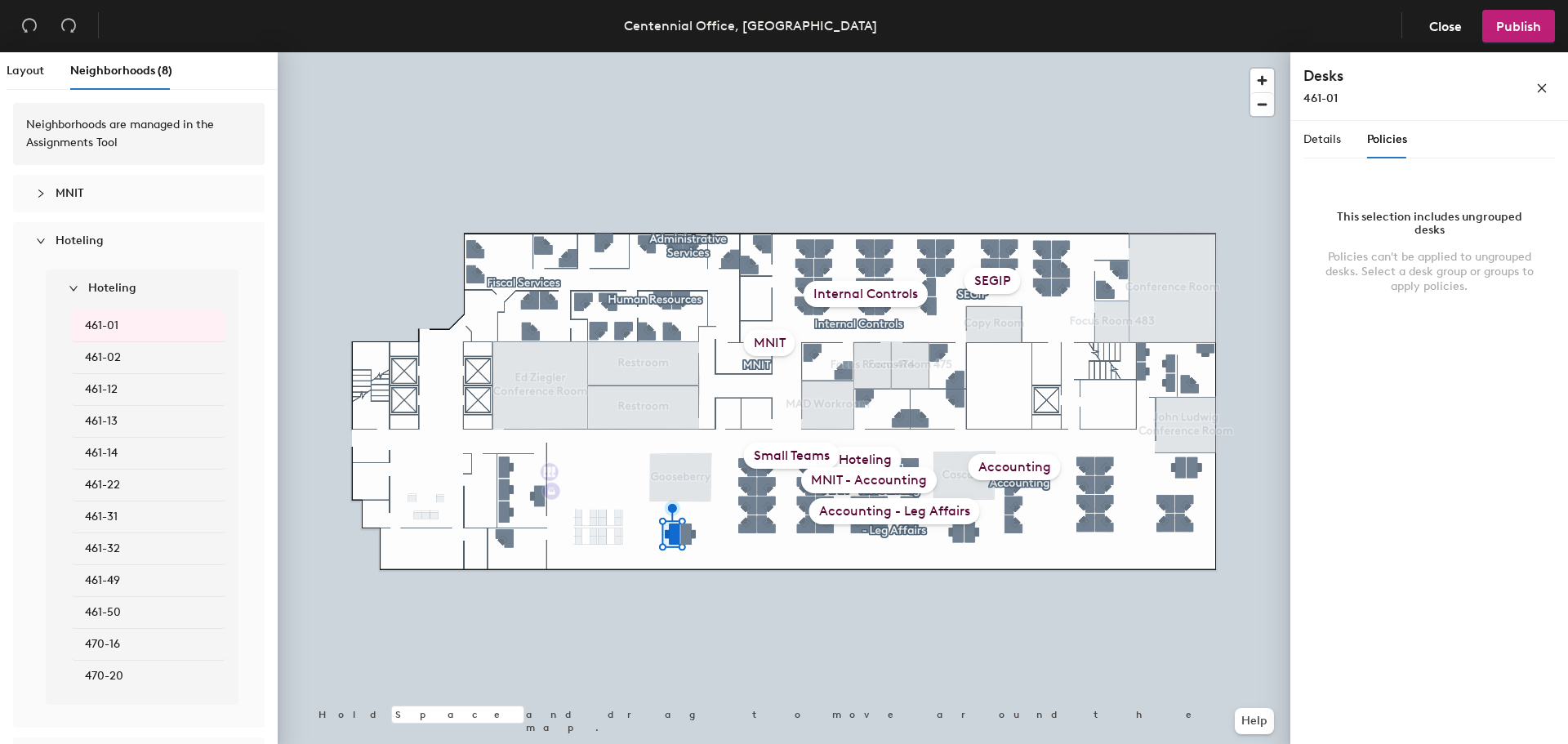
click at [130, 348] on li "461-02" at bounding box center [148, 358] width 154 height 32
click at [128, 392] on li "461-12" at bounding box center [148, 390] width 154 height 32
click at [138, 468] on li "461-14" at bounding box center [148, 453] width 154 height 32
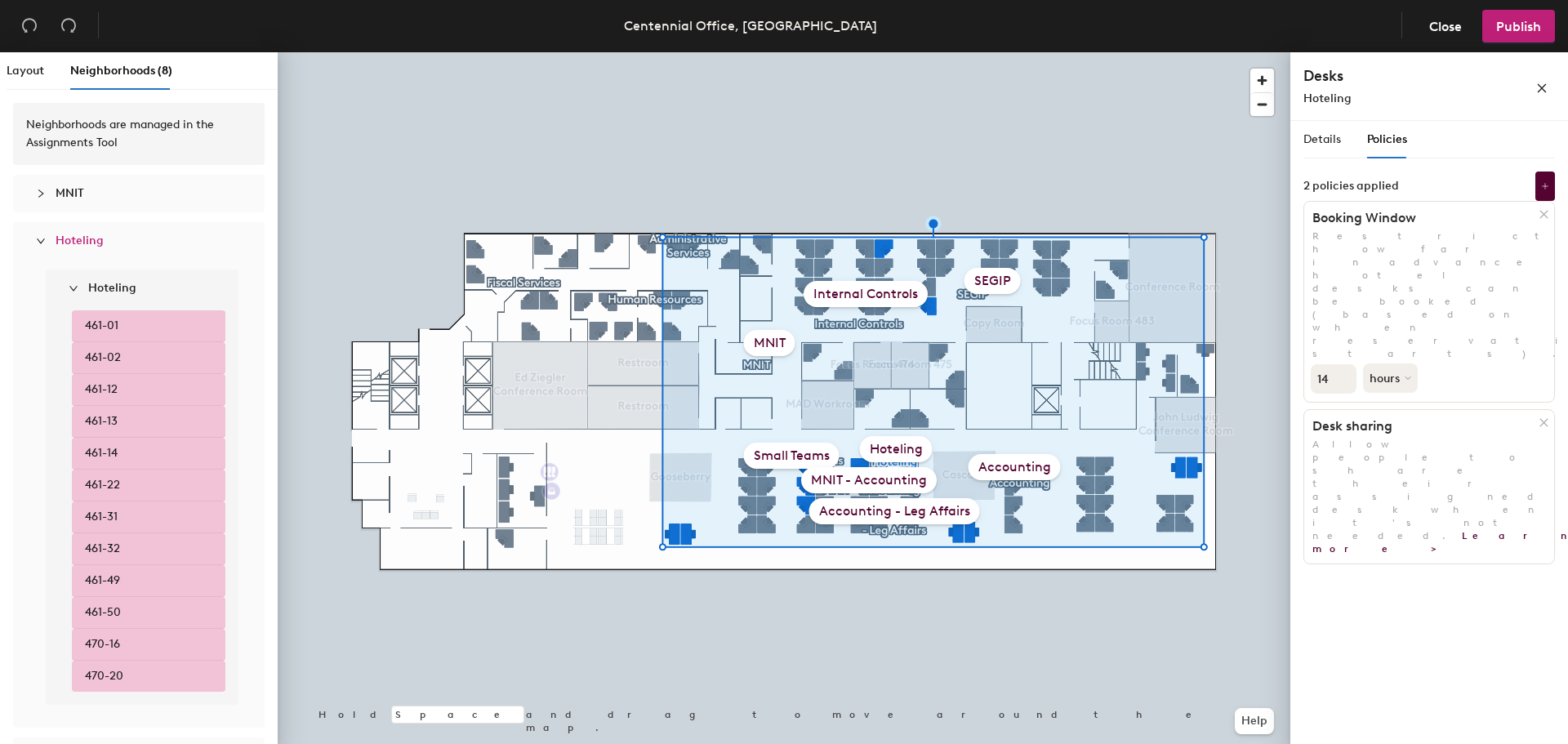
click at [1437, 16] on button "Close" at bounding box center [1446, 26] width 61 height 33
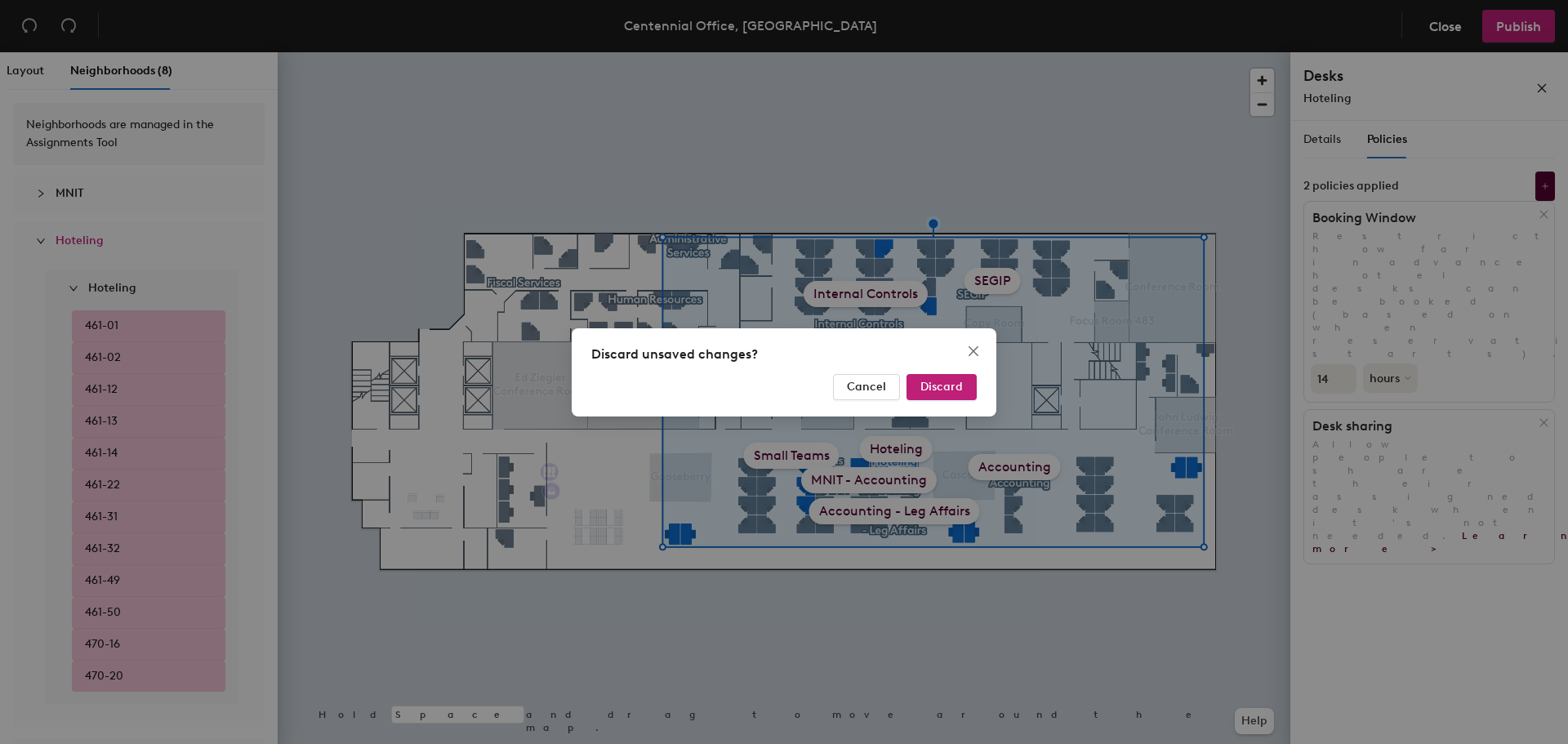
click at [947, 390] on span "Discard" at bounding box center [941, 386] width 43 height 14
